Goal: Navigation & Orientation: Find specific page/section

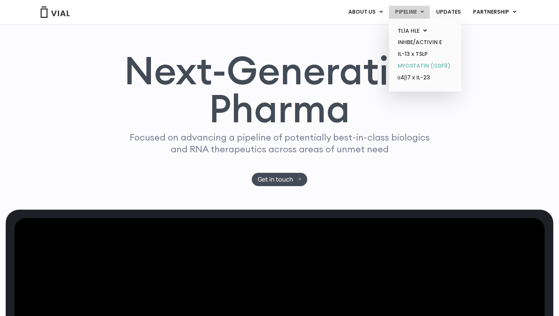
scroll to position [24, 0]
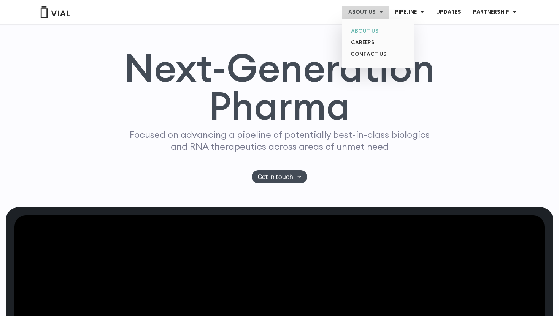
click at [370, 28] on link "ABOUT US" at bounding box center [378, 31] width 66 height 12
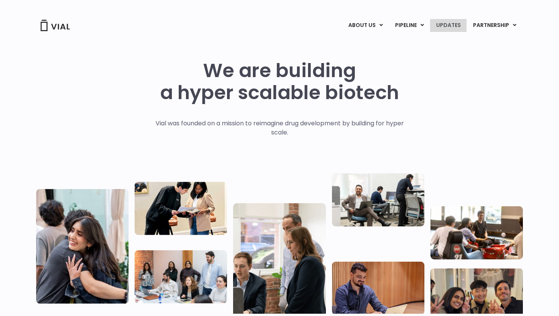
click at [447, 24] on link "UPDATES" at bounding box center [448, 25] width 36 height 13
